Goal: Task Accomplishment & Management: Use online tool/utility

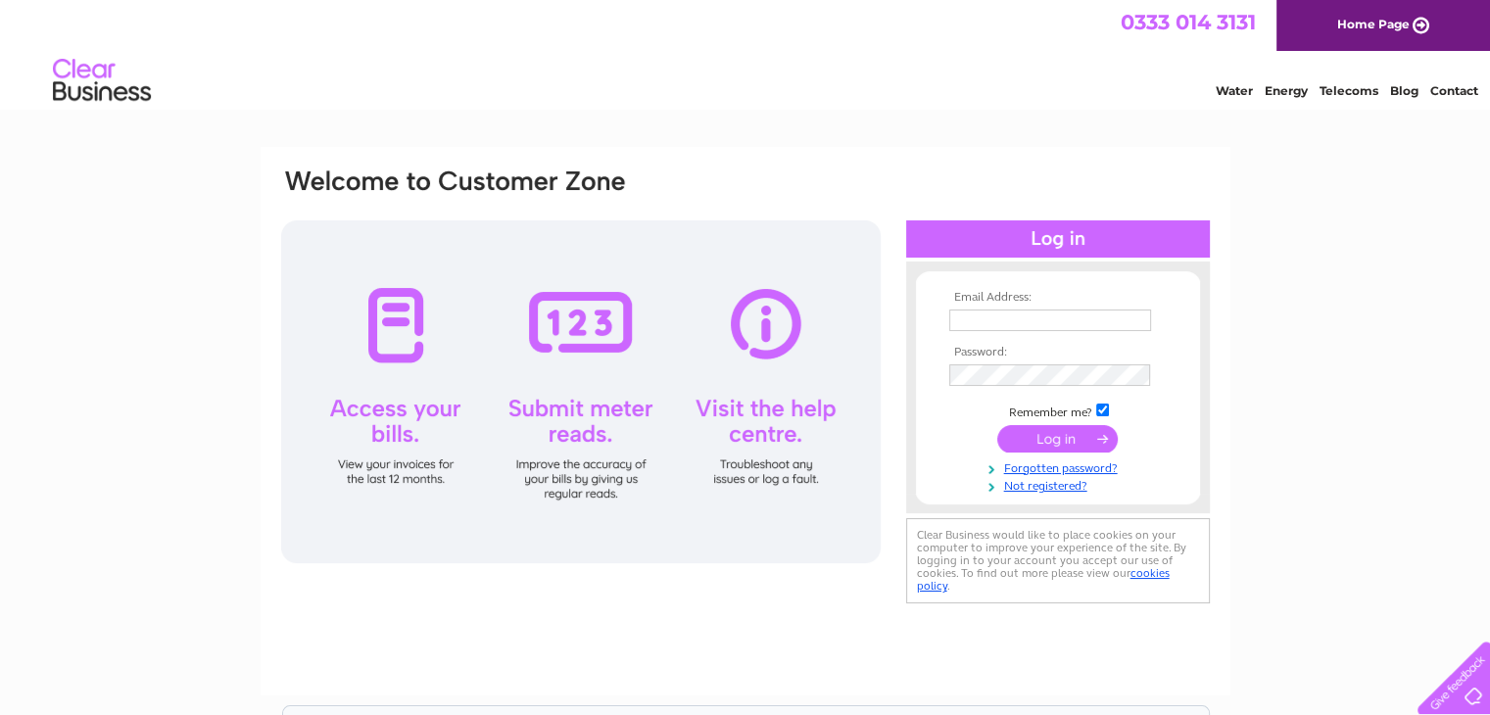
type input "[EMAIL_ADDRESS][DOMAIN_NAME]"
click at [1053, 436] on input "submit" at bounding box center [1057, 438] width 120 height 27
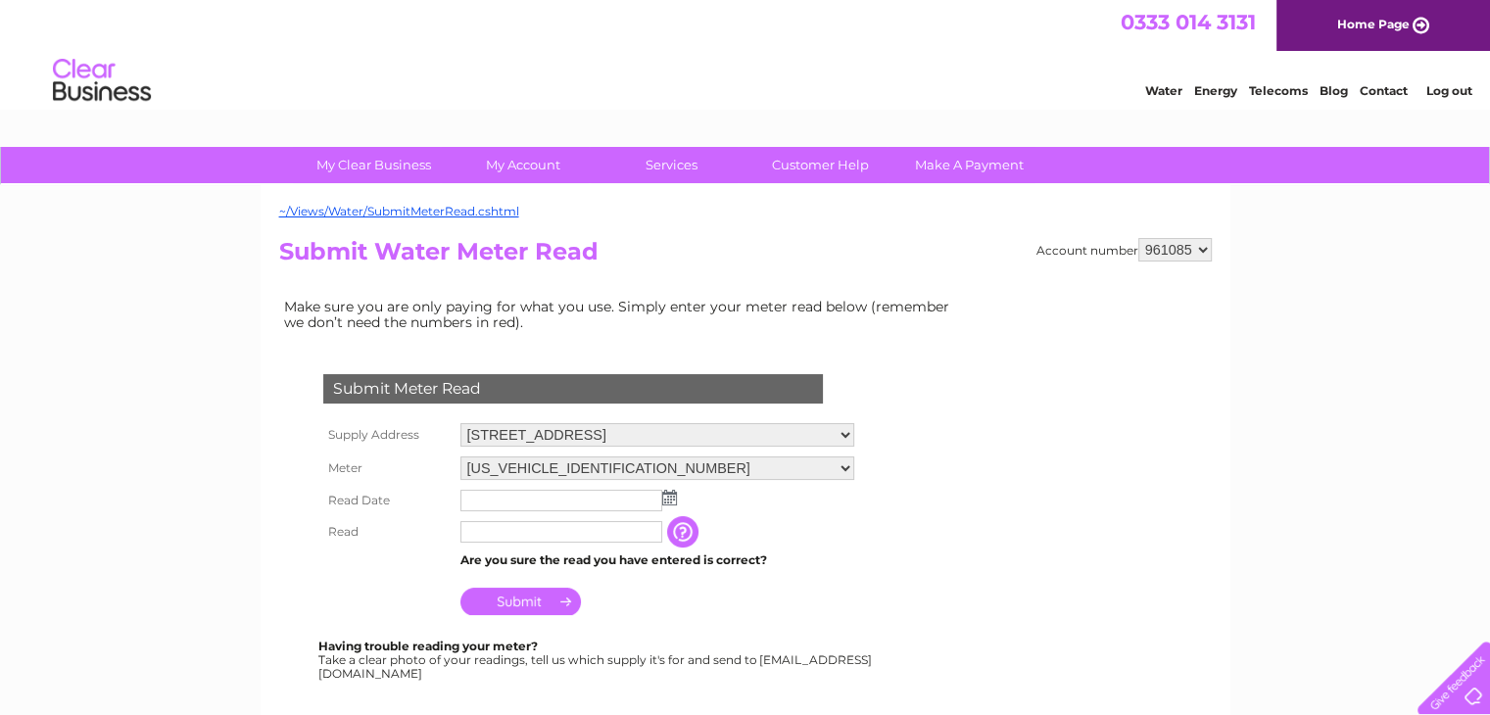
click at [672, 495] on img at bounding box center [669, 498] width 15 height 16
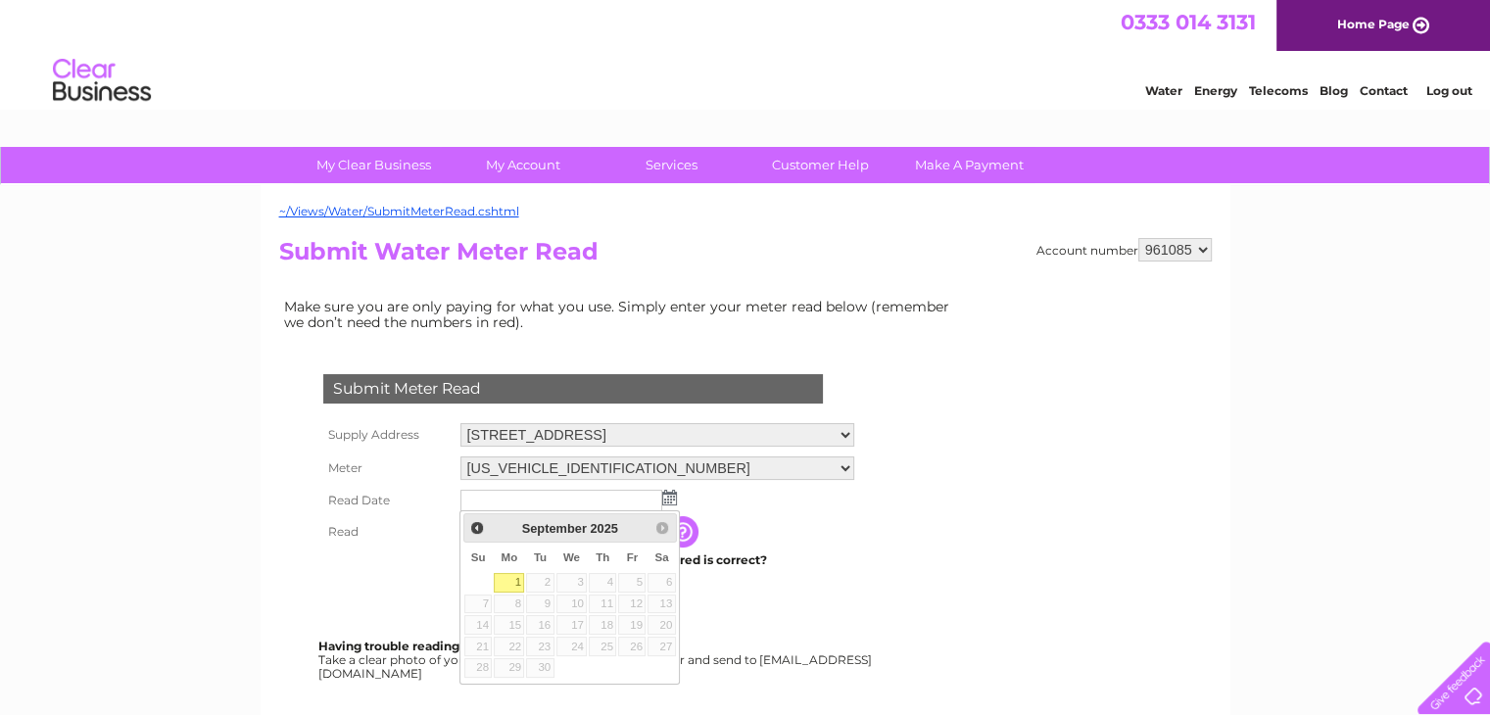
click at [513, 582] on link "1" at bounding box center [509, 583] width 30 height 20
type input "[DATE]"
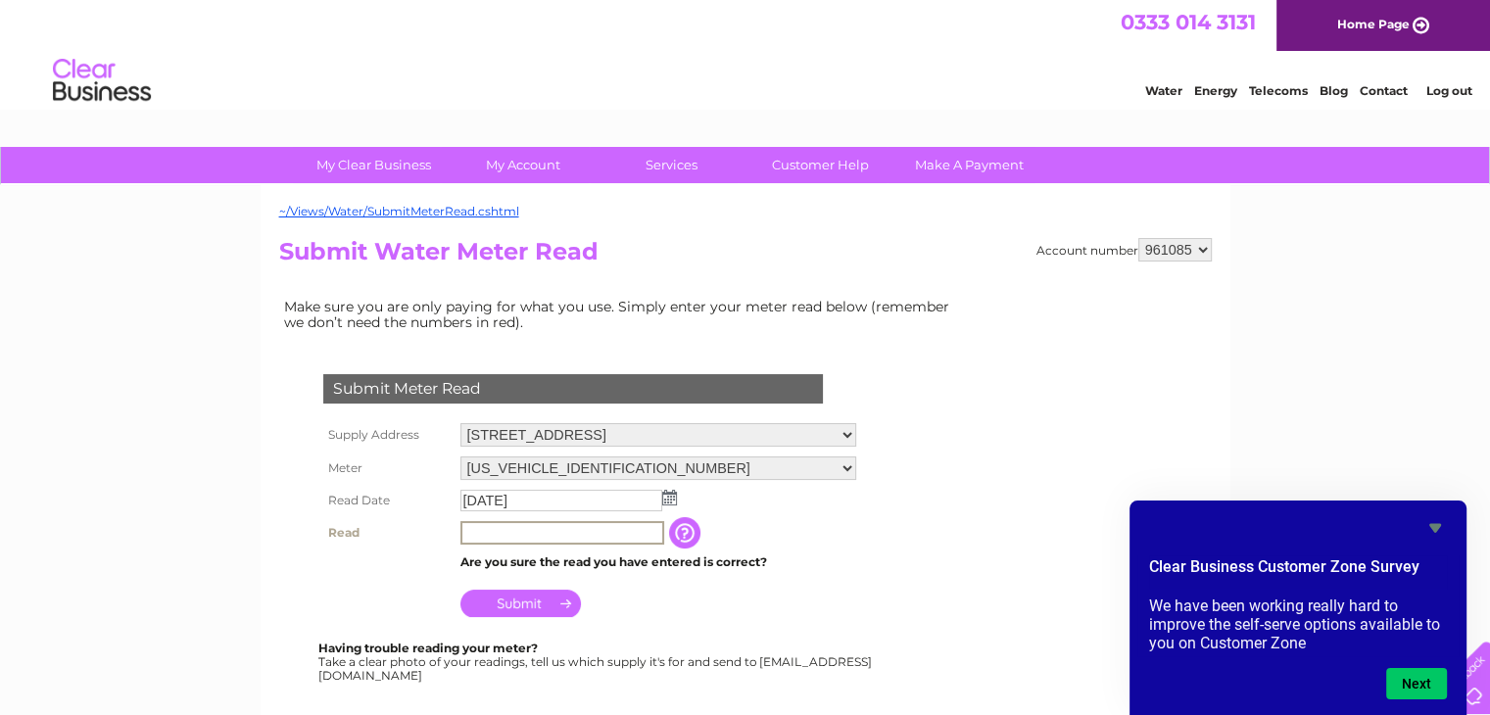
click at [504, 538] on input "text" at bounding box center [562, 533] width 204 height 24
type input "00562"
click at [498, 596] on input "Submit" at bounding box center [520, 601] width 120 height 27
